Goal: Task Accomplishment & Management: Use online tool/utility

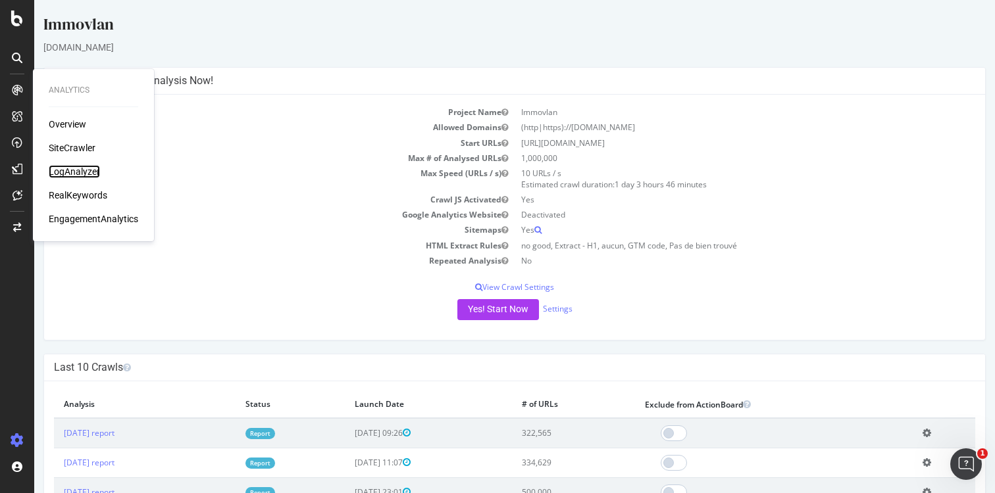
click at [80, 172] on div "LogAnalyzer" at bounding box center [74, 171] width 51 height 13
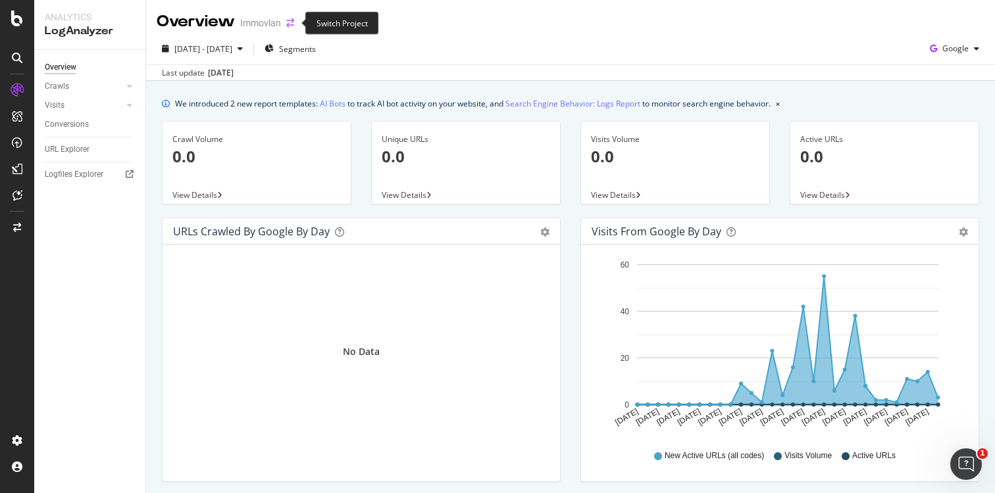
click at [291, 22] on icon "arrow-right-arrow-left" at bounding box center [290, 22] width 8 height 9
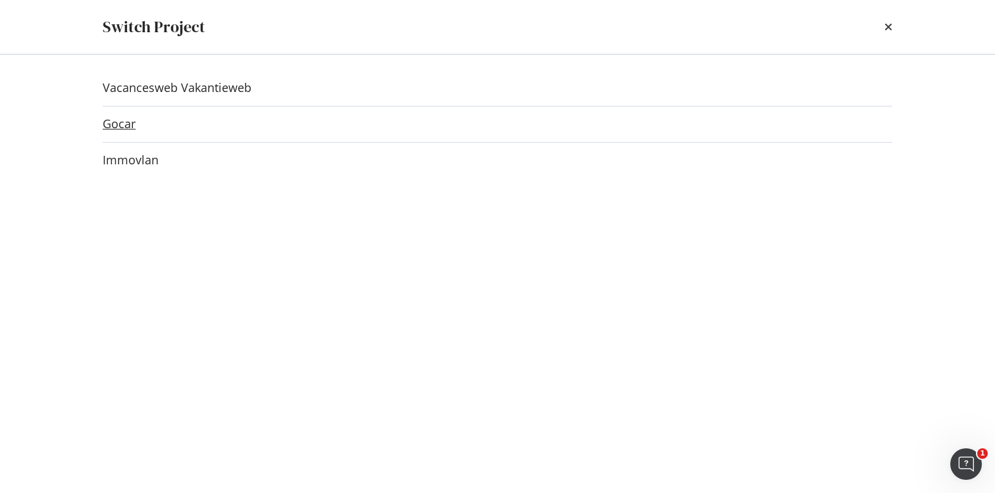
click at [127, 120] on link "Gocar" at bounding box center [119, 124] width 33 height 14
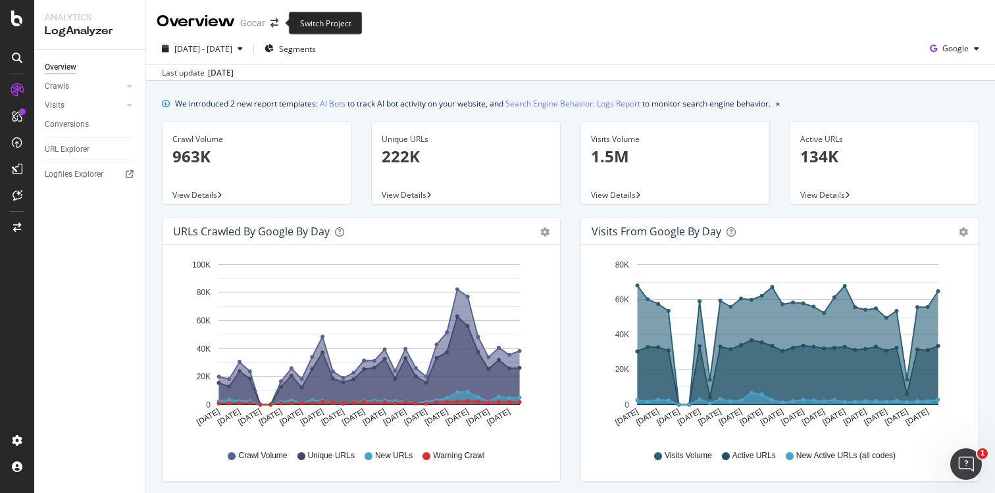
click at [280, 19] on span at bounding box center [274, 22] width 18 height 9
click at [277, 22] on icon "arrow-right-arrow-left" at bounding box center [274, 22] width 8 height 9
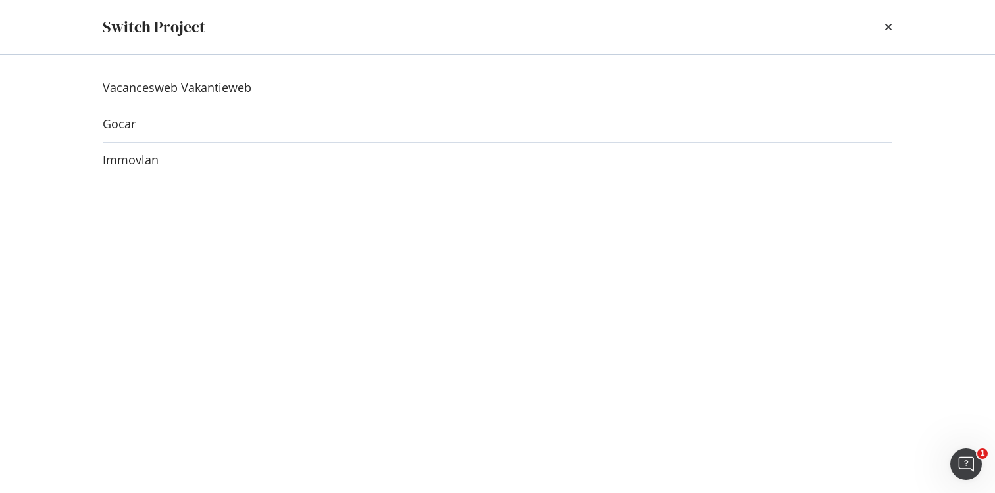
click at [170, 92] on link "Vacancesweb Vakantieweb" at bounding box center [177, 88] width 149 height 14
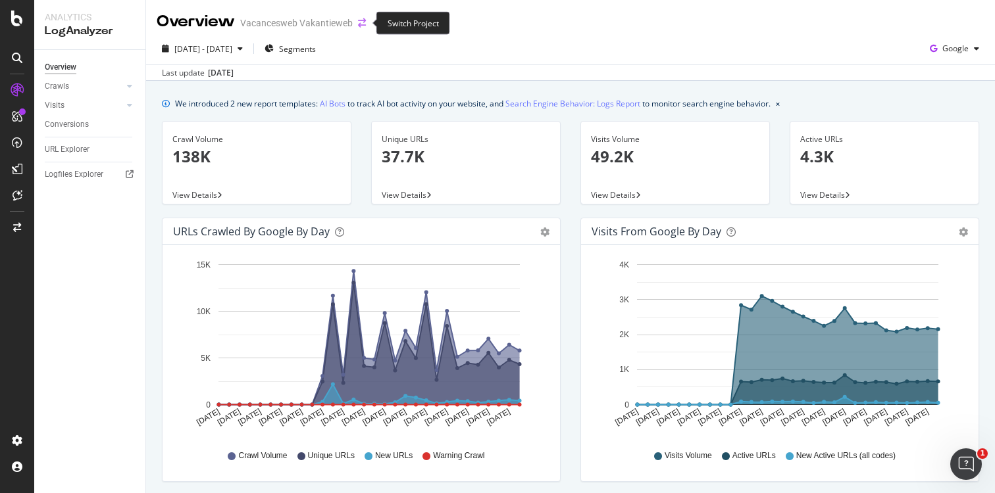
click at [364, 22] on icon "arrow-right-arrow-left" at bounding box center [362, 22] width 8 height 9
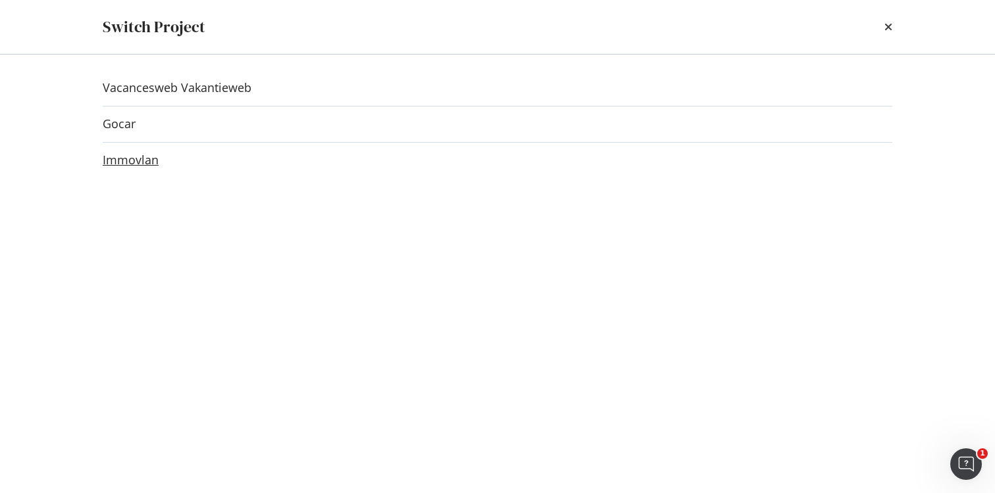
click at [132, 155] on link "Immovlan" at bounding box center [131, 160] width 56 height 14
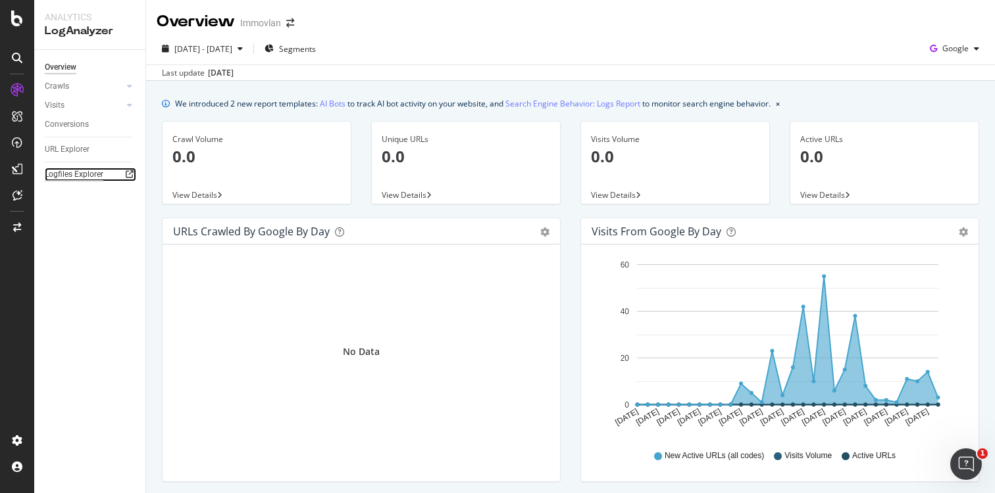
click at [67, 171] on div "Logfiles Explorer" at bounding box center [74, 175] width 59 height 14
